Goal: Navigation & Orientation: Go to known website

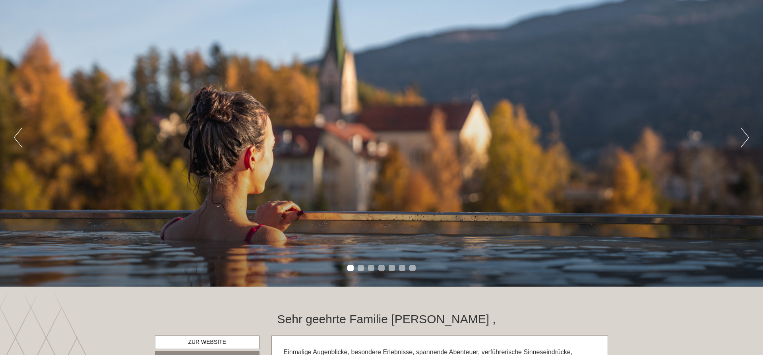
scroll to position [122, 0]
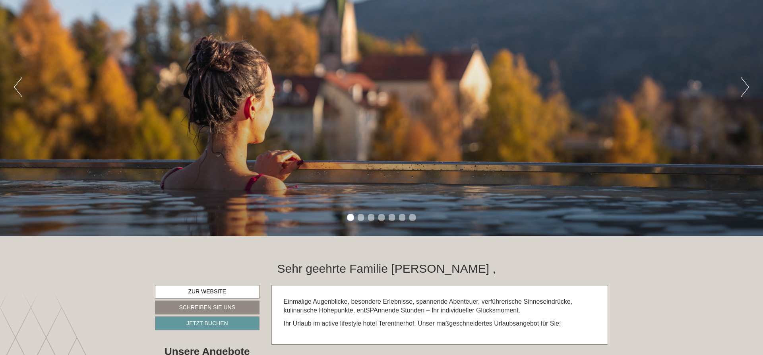
click at [739, 87] on div "Previous Next 1 2 3 4 5 6 7" at bounding box center [381, 87] width 763 height 298
click at [744, 84] on button "Next" at bounding box center [745, 87] width 8 height 20
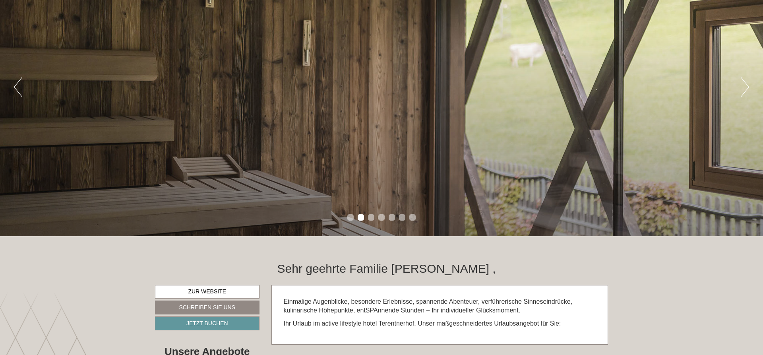
click at [747, 82] on button "Next" at bounding box center [745, 87] width 8 height 20
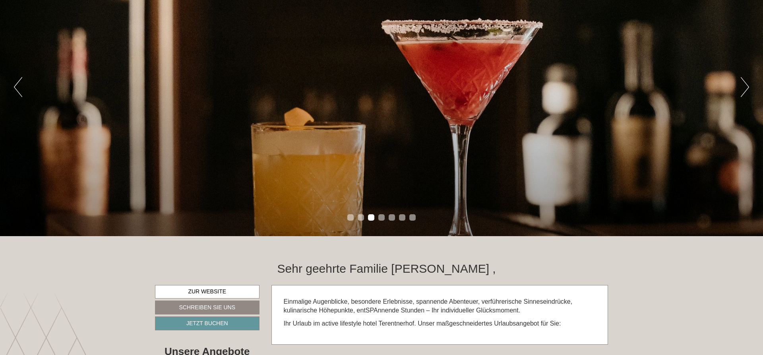
click at [747, 82] on button "Next" at bounding box center [745, 87] width 8 height 20
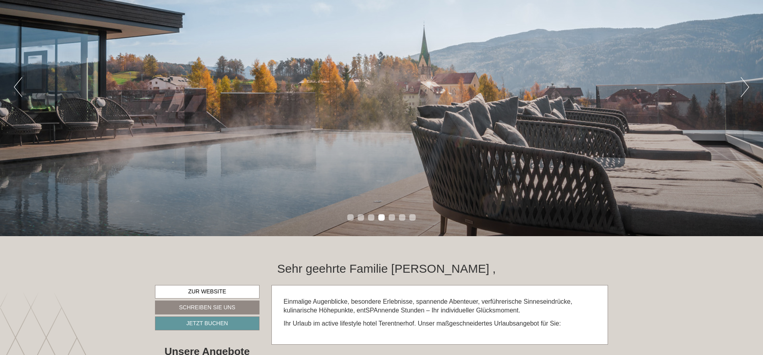
click at [745, 84] on button "Next" at bounding box center [745, 87] width 8 height 20
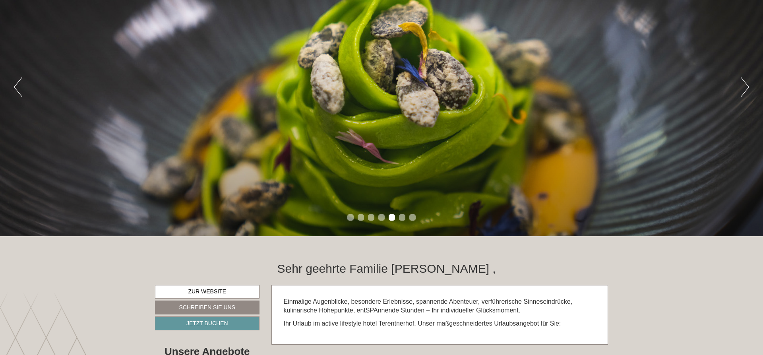
click at [745, 84] on button "Next" at bounding box center [745, 87] width 8 height 20
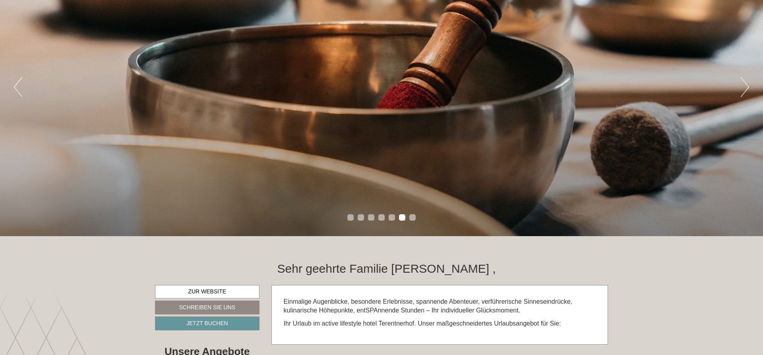
click at [745, 85] on button "Next" at bounding box center [745, 87] width 8 height 20
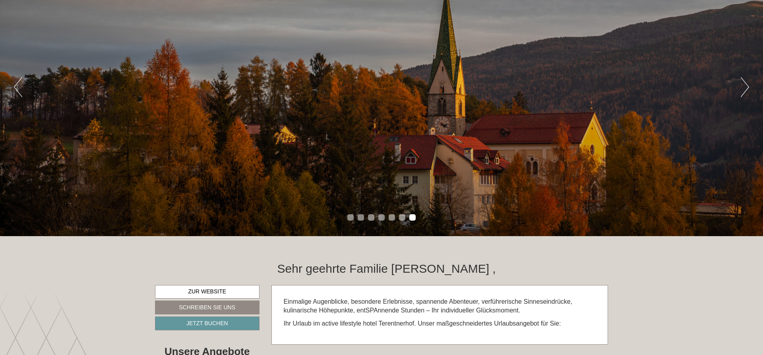
click at [743, 89] on button "Next" at bounding box center [745, 87] width 8 height 20
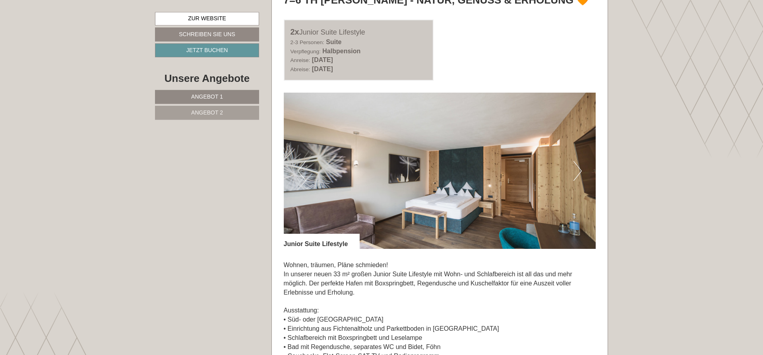
scroll to position [527, 0]
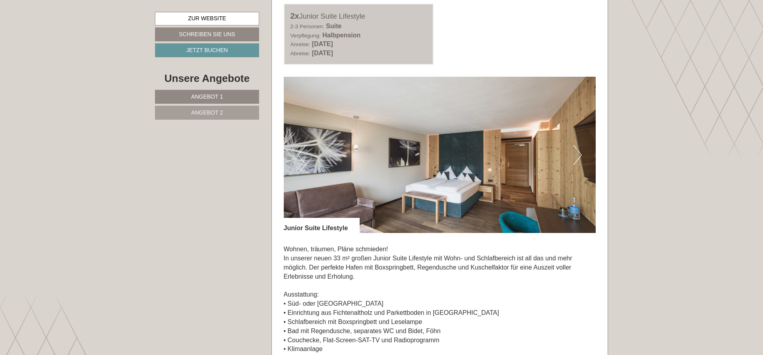
click at [577, 151] on button "Next" at bounding box center [577, 155] width 8 height 20
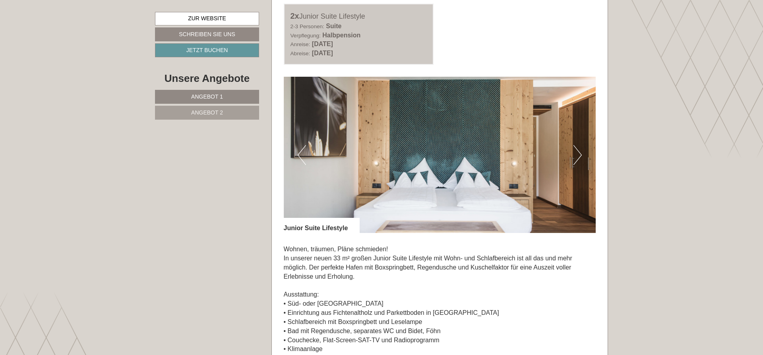
click at [577, 151] on button "Next" at bounding box center [577, 155] width 8 height 20
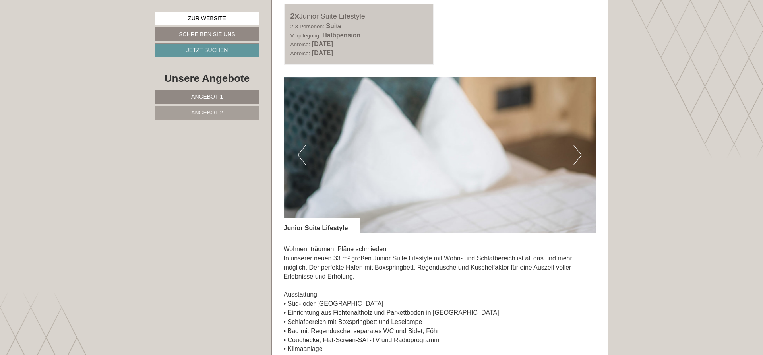
click at [577, 151] on button "Next" at bounding box center [577, 155] width 8 height 20
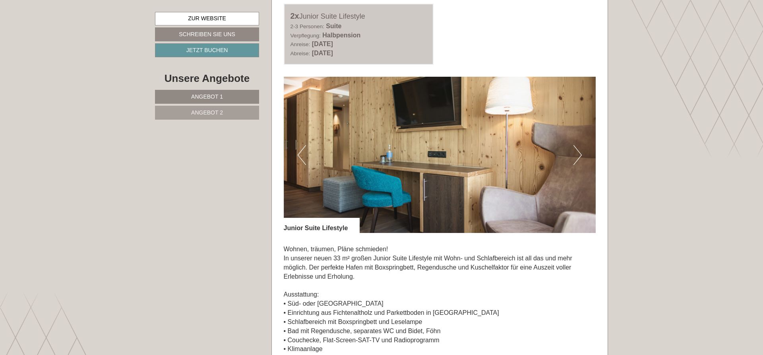
click at [577, 151] on button "Next" at bounding box center [577, 155] width 8 height 20
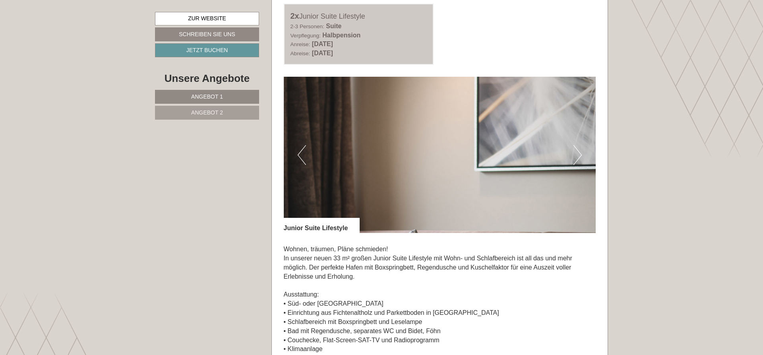
click at [577, 151] on button "Next" at bounding box center [577, 155] width 8 height 20
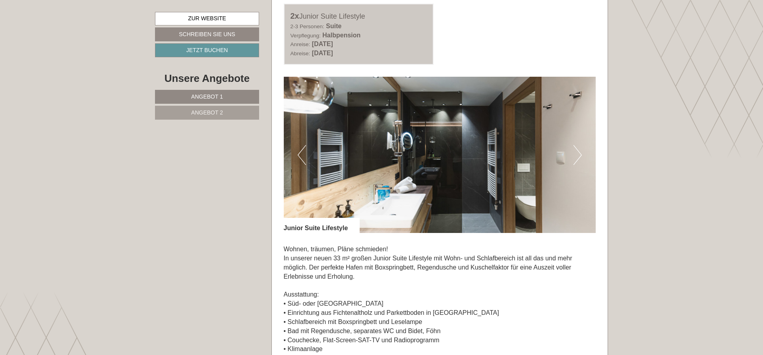
drag, startPoint x: 576, startPoint y: 149, endPoint x: 553, endPoint y: 158, distance: 24.8
click at [577, 149] on button "Next" at bounding box center [577, 155] width 8 height 20
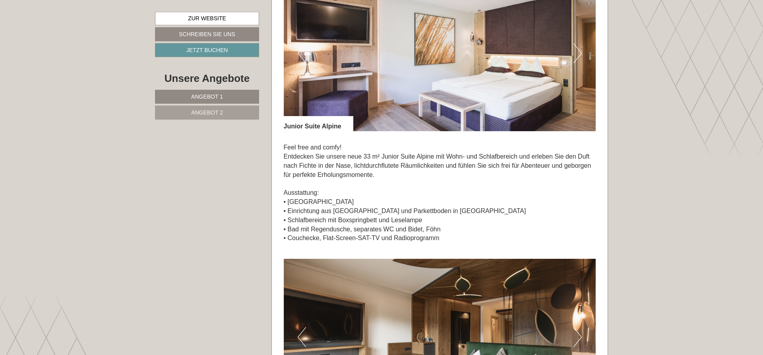
scroll to position [1257, 0]
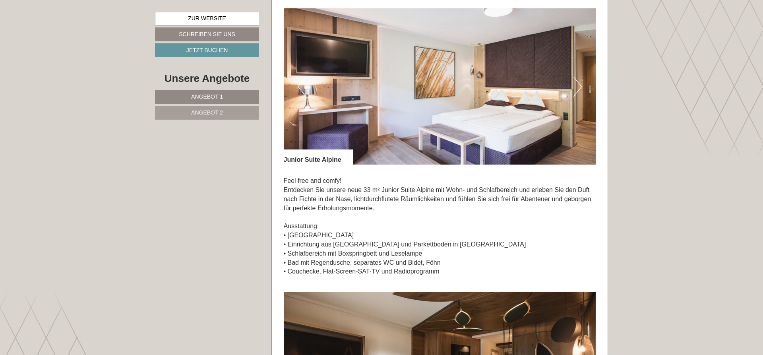
click at [574, 82] on button "Next" at bounding box center [577, 87] width 8 height 20
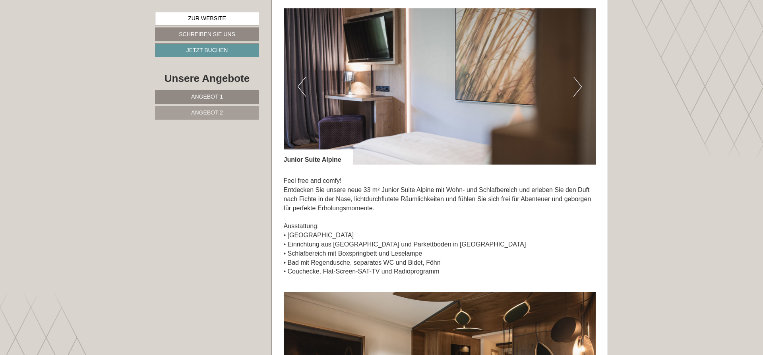
click at [572, 87] on img at bounding box center [440, 86] width 312 height 156
click at [579, 89] on button "Next" at bounding box center [577, 87] width 8 height 20
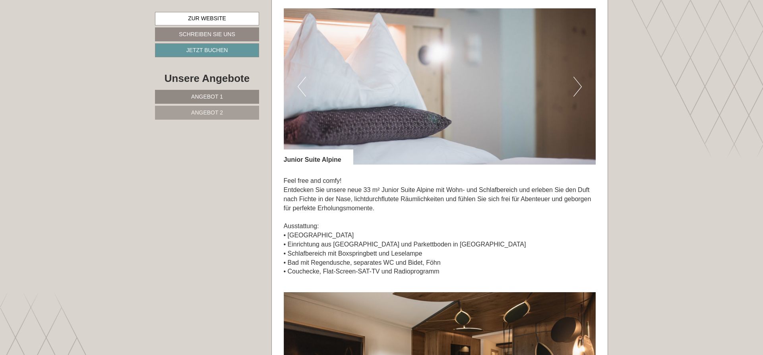
click at [579, 89] on button "Next" at bounding box center [577, 87] width 8 height 20
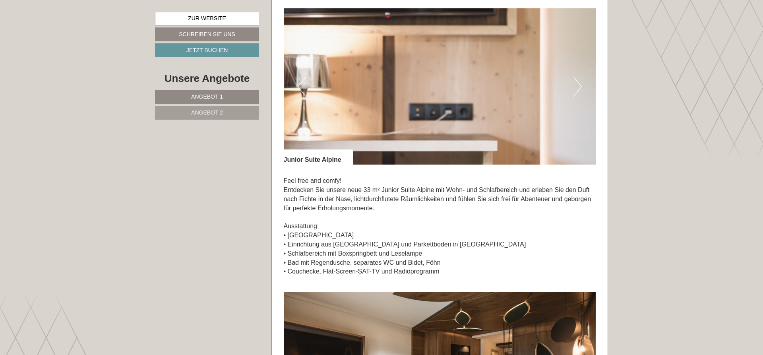
click at [579, 89] on button "Next" at bounding box center [577, 87] width 8 height 20
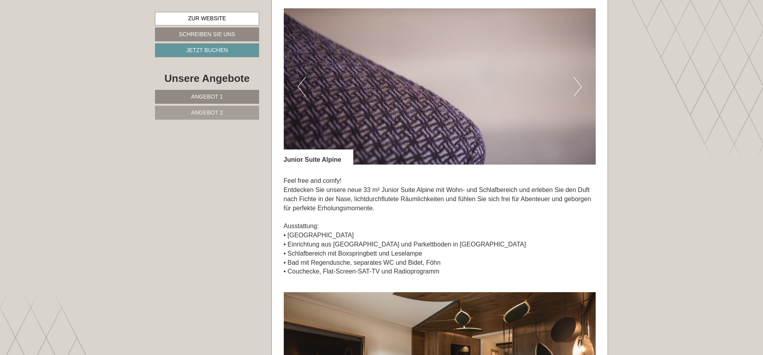
click at [579, 89] on button "Next" at bounding box center [577, 87] width 8 height 20
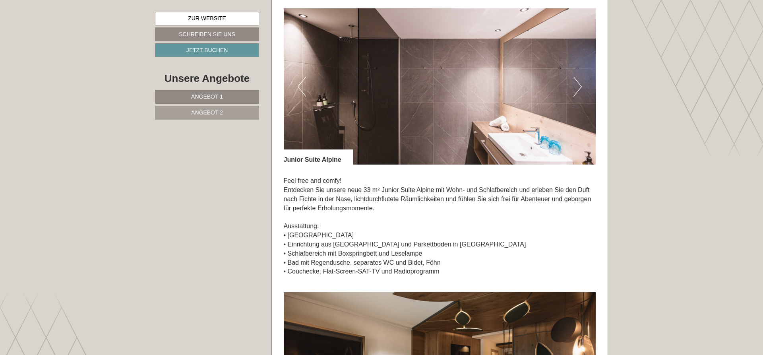
click at [579, 89] on button "Next" at bounding box center [577, 87] width 8 height 20
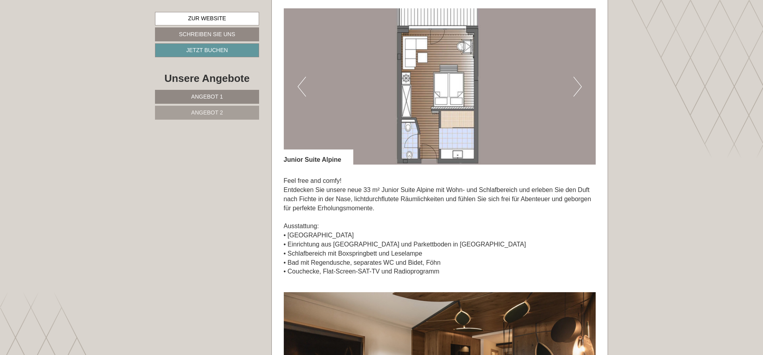
click at [577, 86] on button "Next" at bounding box center [577, 87] width 8 height 20
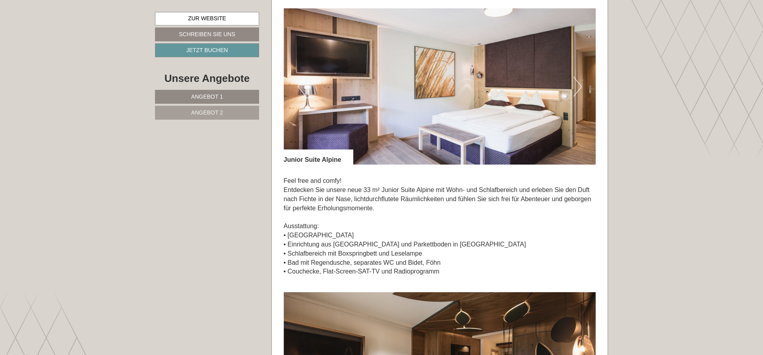
scroll to position [1500, 0]
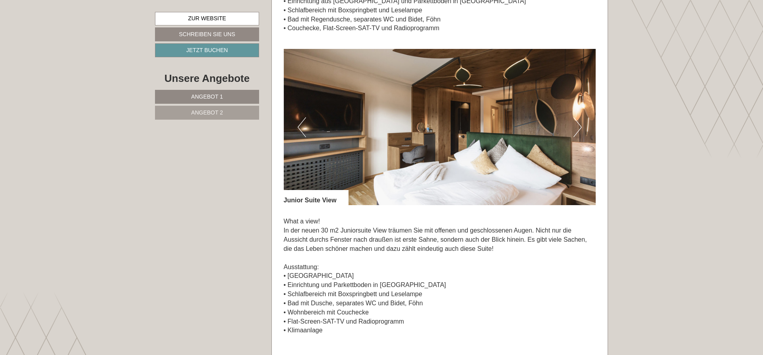
click at [581, 130] on button "Next" at bounding box center [577, 127] width 8 height 20
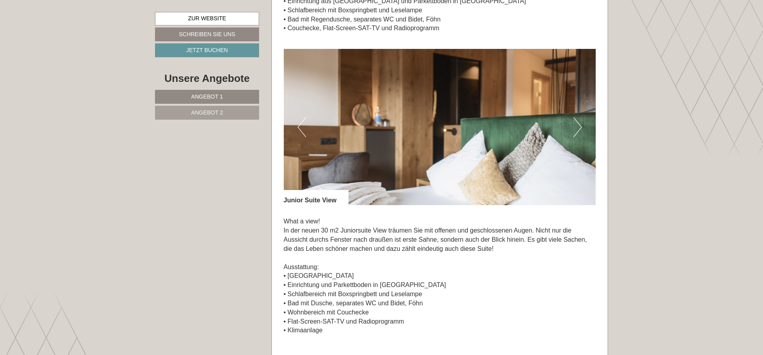
click at [581, 130] on button "Next" at bounding box center [577, 127] width 8 height 20
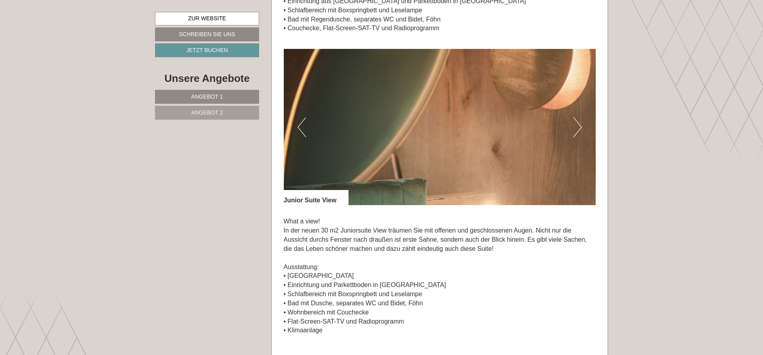
click at [580, 129] on button "Next" at bounding box center [577, 127] width 8 height 20
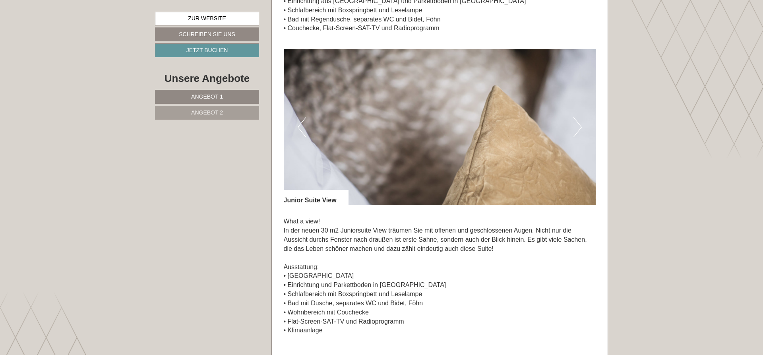
click at [580, 128] on button "Next" at bounding box center [577, 127] width 8 height 20
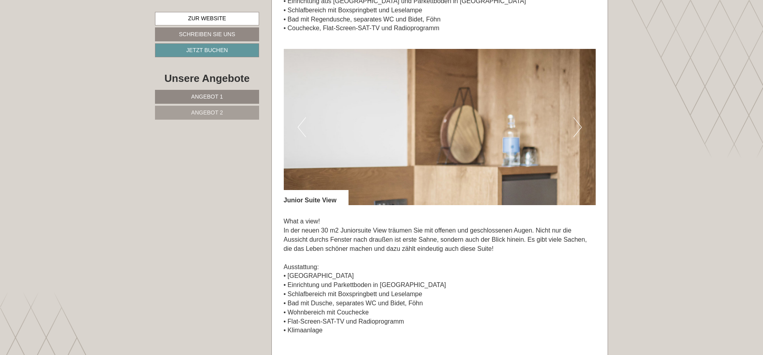
click at [580, 128] on button "Next" at bounding box center [577, 127] width 8 height 20
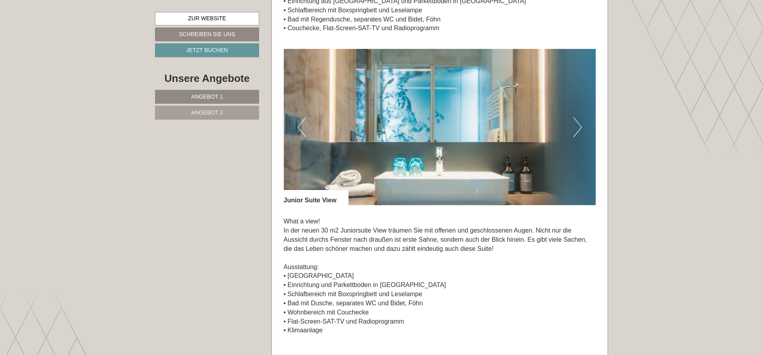
click at [577, 128] on button "Next" at bounding box center [577, 127] width 8 height 20
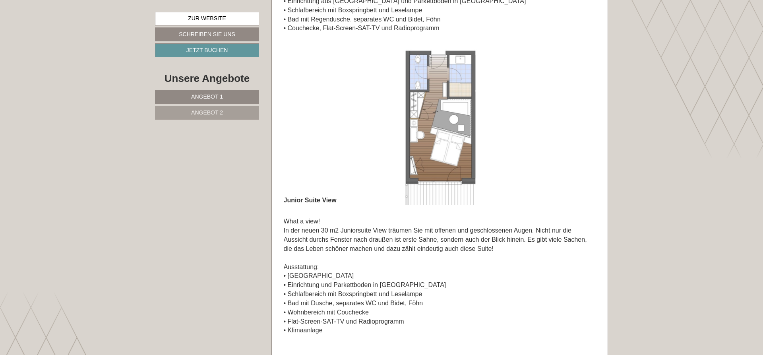
click at [577, 128] on button "Next" at bounding box center [577, 127] width 8 height 20
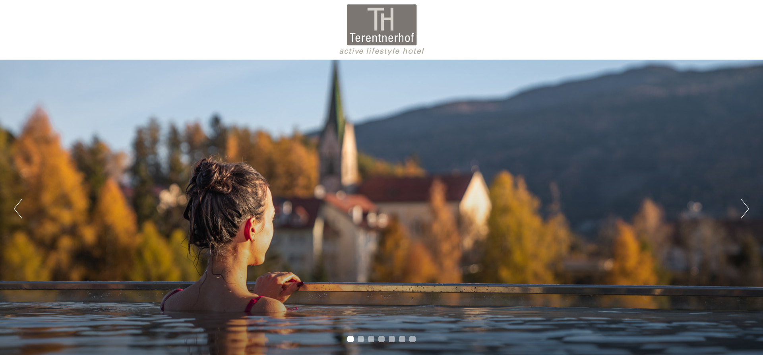
scroll to position [243, 0]
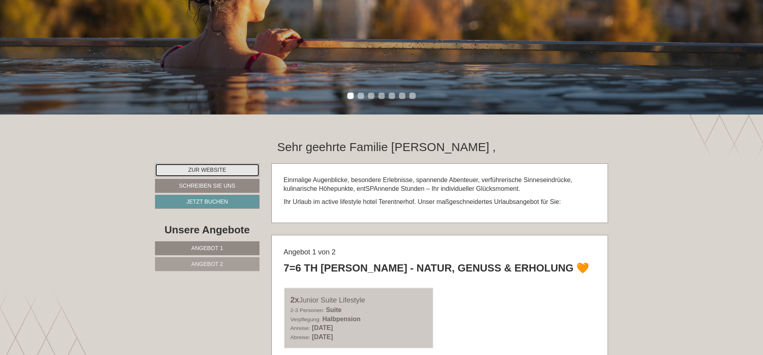
click at [229, 170] on link "Zur Website" at bounding box center [207, 170] width 105 height 14
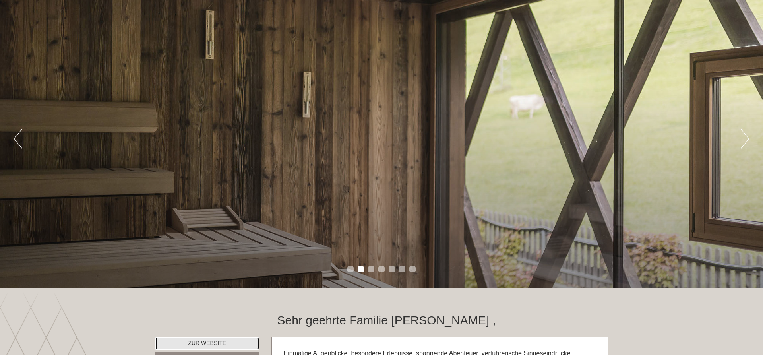
scroll to position [0, 0]
